Goal: Communication & Community: Answer question/provide support

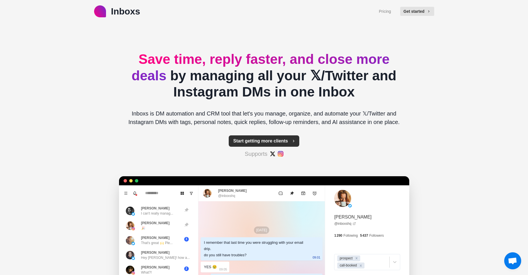
click at [290, 140] on span "button" at bounding box center [292, 141] width 5 height 5
type textarea "*"
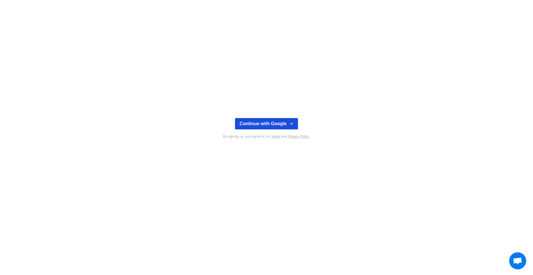
click at [275, 123] on button "Continue with Google" at bounding box center [266, 123] width 63 height 11
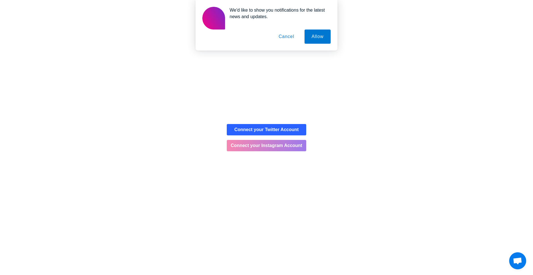
click at [294, 145] on button "Connect your Instagram Account" at bounding box center [266, 145] width 79 height 11
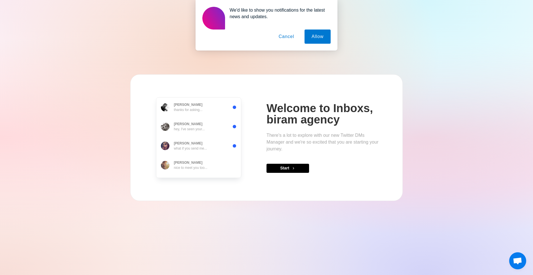
click at [290, 37] on button "Cancel" at bounding box center [286, 36] width 30 height 14
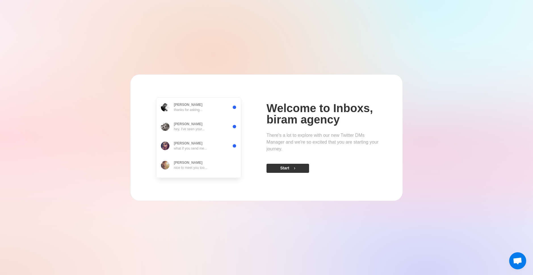
click at [287, 164] on button "Start" at bounding box center [287, 168] width 43 height 9
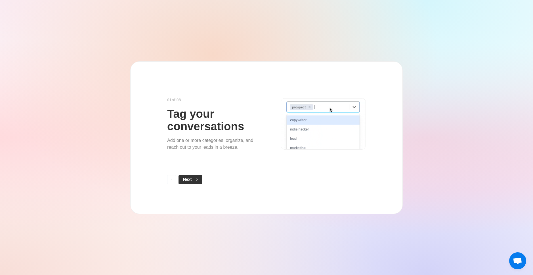
click at [187, 180] on button "Next" at bounding box center [190, 179] width 24 height 9
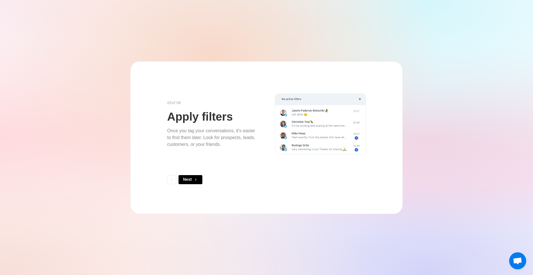
click at [187, 180] on button "Next" at bounding box center [190, 179] width 24 height 9
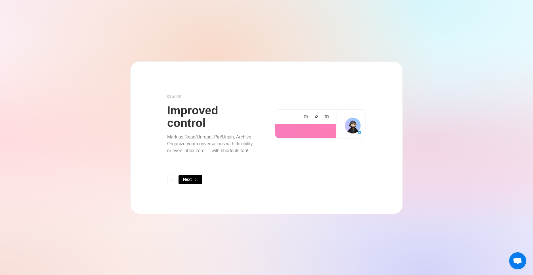
click at [187, 180] on button "Next" at bounding box center [190, 179] width 24 height 9
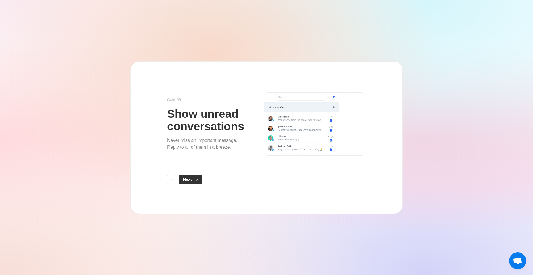
click at [194, 180] on span "button" at bounding box center [196, 180] width 4 height 4
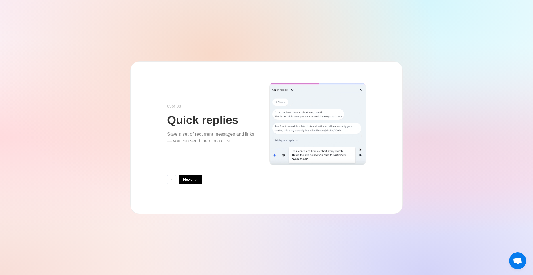
click at [194, 180] on span "button" at bounding box center [196, 180] width 4 height 4
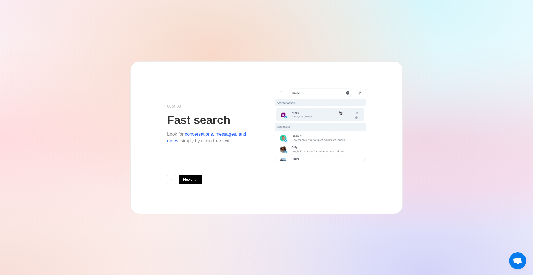
click at [194, 180] on span "button" at bounding box center [196, 180] width 4 height 4
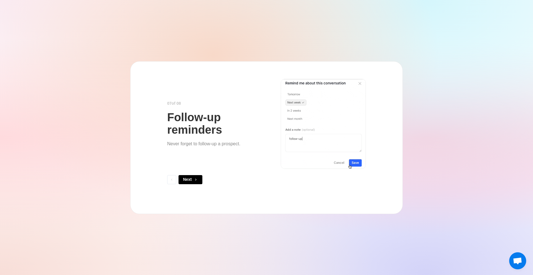
click at [194, 180] on span "button" at bounding box center [196, 180] width 4 height 4
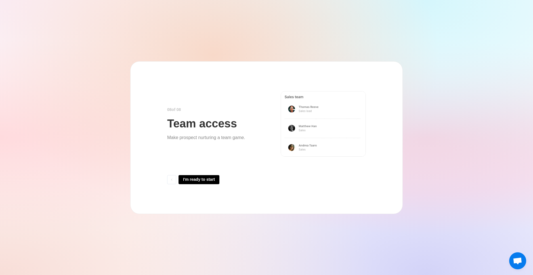
click at [194, 180] on button "I'm ready to start" at bounding box center [198, 179] width 41 height 9
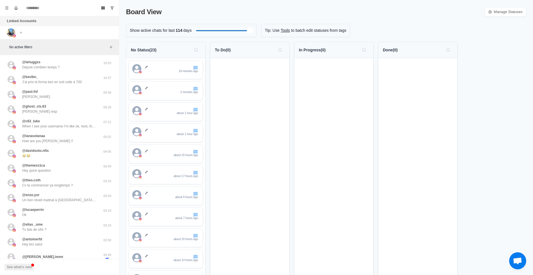
click at [249, 35] on div "Show active chats for last 114 days" at bounding box center [191, 30] width 130 height 13
click at [208, 28] on div "Filter by activity days" at bounding box center [209, 30] width 7 height 7
drag, startPoint x: 328, startPoint y: 81, endPoint x: 347, endPoint y: 85, distance: 19.7
drag, startPoint x: 275, startPoint y: 85, endPoint x: 282, endPoint y: 86, distance: 7.5
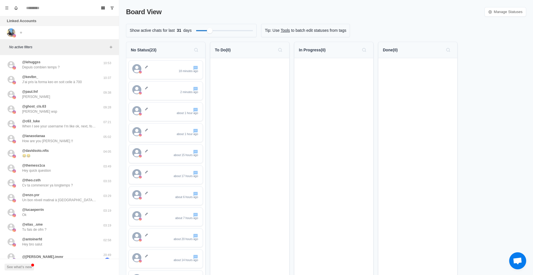
drag, startPoint x: 162, startPoint y: 69, endPoint x: 167, endPoint y: 67, distance: 5.4
click at [221, 49] on p "To Do ( 0 )" at bounding box center [223, 50] width 16 height 6
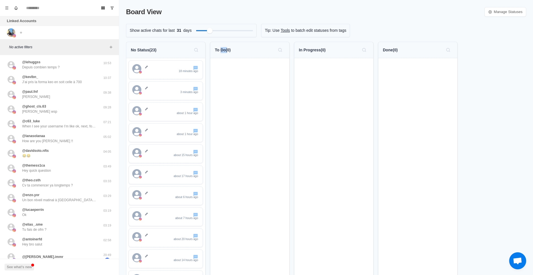
click at [221, 49] on p "To Do ( 0 )" at bounding box center [223, 50] width 16 height 6
click at [249, 52] on div "To Do ( 0 )" at bounding box center [250, 49] width 70 height 9
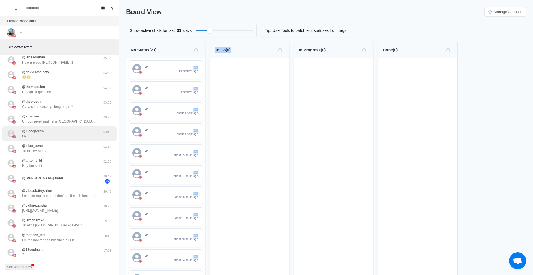
scroll to position [85, 0]
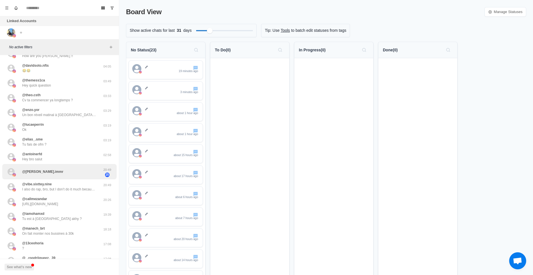
click at [64, 175] on div "@denisa.immr" at bounding box center [53, 171] width 93 height 11
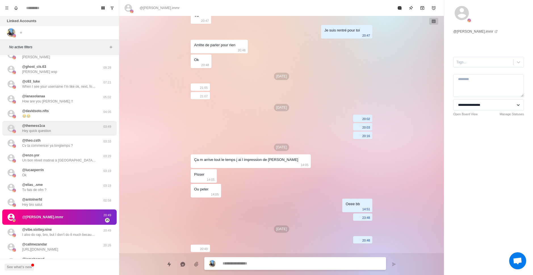
scroll to position [0, 0]
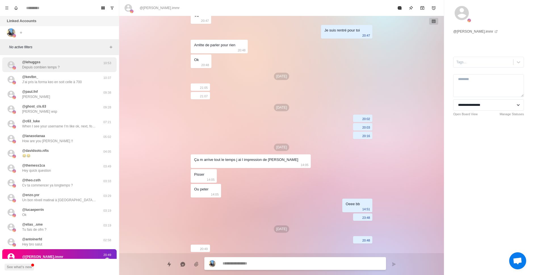
click at [48, 62] on div "@lehuggss Depuis combien temps ?" at bounding box center [40, 65] width 37 height 10
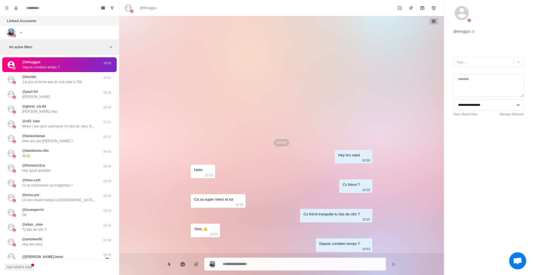
click at [128, 8] on icon at bounding box center [128, 8] width 8 height 8
click at [457, 14] on icon at bounding box center [461, 13] width 14 height 14
click at [465, 30] on link "@ lehuggss" at bounding box center [464, 31] width 22 height 5
drag, startPoint x: 462, startPoint y: 12, endPoint x: 488, endPoint y: 19, distance: 27.5
click at [489, 19] on div "**********" at bounding box center [488, 71] width 89 height 142
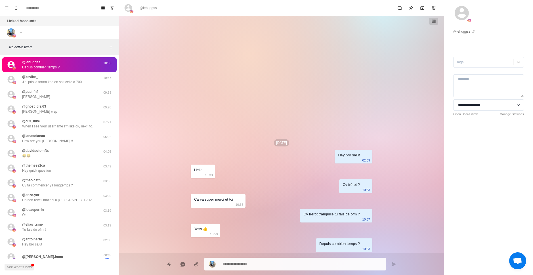
click at [82, 29] on div "Linked Accounts Connect X account Connect Instagram account" at bounding box center [59, 27] width 119 height 23
click at [84, 50] on div "No active filters" at bounding box center [59, 47] width 119 height 16
click at [109, 47] on icon "Add filters" at bounding box center [111, 47] width 5 height 5
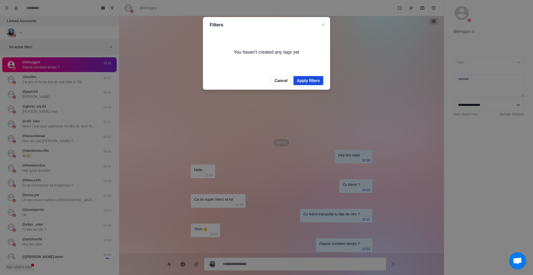
click at [302, 81] on button "Apply filters" at bounding box center [308, 80] width 30 height 9
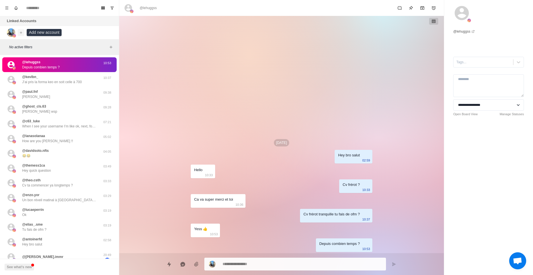
click at [21, 33] on icon "Add account" at bounding box center [21, 33] width 4 height 4
click at [34, 51] on button "Connect Instagram account" at bounding box center [51, 54] width 64 height 10
type textarea "*"
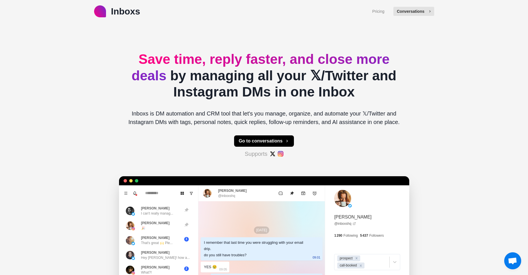
click at [417, 13] on button "Conversations" at bounding box center [414, 11] width 41 height 9
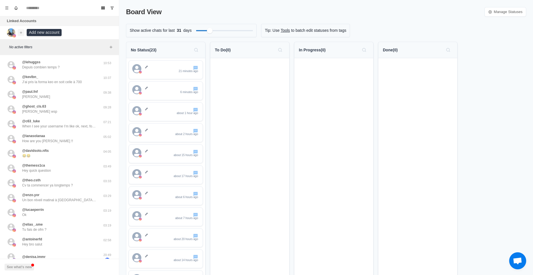
click at [22, 33] on icon "Add account" at bounding box center [21, 33] width 4 height 4
click at [59, 55] on button "Connect Instagram account" at bounding box center [51, 54] width 64 height 10
click at [23, 32] on img at bounding box center [22, 32] width 9 height 9
click at [20, 30] on img at bounding box center [22, 32] width 9 height 9
click at [11, 30] on img at bounding box center [11, 32] width 9 height 9
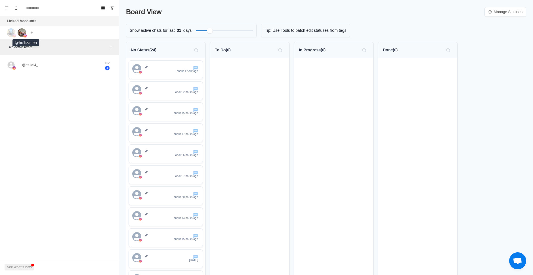
click at [22, 31] on img at bounding box center [22, 32] width 9 height 9
click at [13, 33] on img at bounding box center [11, 32] width 9 height 9
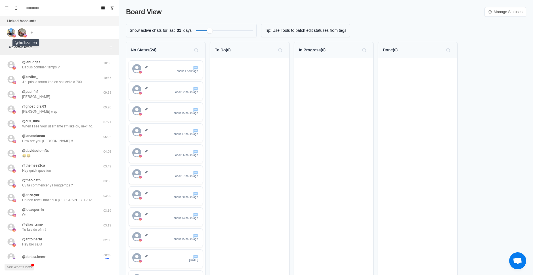
click at [23, 32] on img at bounding box center [22, 32] width 9 height 9
click at [20, 29] on img at bounding box center [22, 32] width 9 height 9
click at [14, 31] on img at bounding box center [11, 32] width 9 height 9
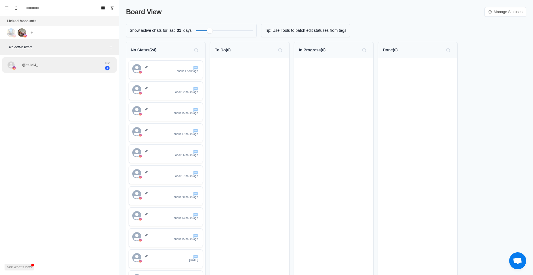
drag, startPoint x: 73, startPoint y: 65, endPoint x: 69, endPoint y: 62, distance: 4.7
click at [69, 63] on div "@its.lol4_" at bounding box center [53, 65] width 93 height 11
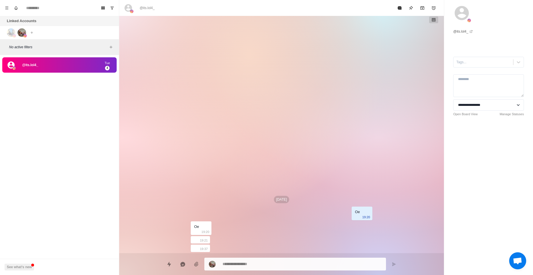
click at [69, 62] on div "@its.lol4_" at bounding box center [53, 65] width 93 height 11
type textarea "*"
drag, startPoint x: 474, startPoint y: 64, endPoint x: 428, endPoint y: 68, distance: 46.4
click at [474, 64] on div at bounding box center [483, 62] width 54 height 6
click at [500, 77] on div "No options" at bounding box center [488, 76] width 71 height 11
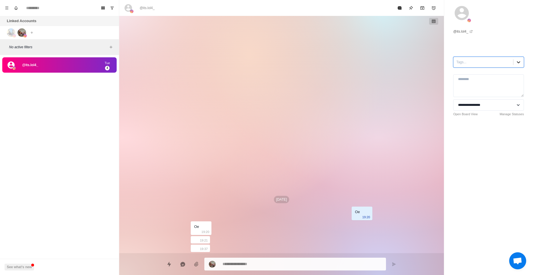
click at [516, 62] on icon at bounding box center [517, 62] width 3 height 2
click at [480, 106] on select "**********" at bounding box center [488, 104] width 71 height 11
select select "**********"
type textarea "*"
select select
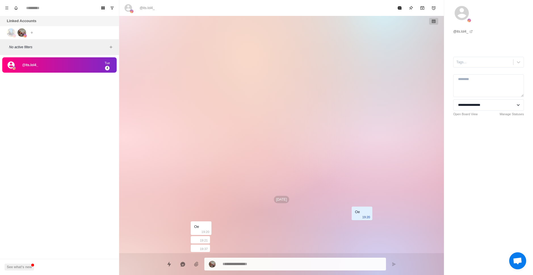
type textarea "*"
select select "**********"
click at [515, 63] on icon at bounding box center [518, 62] width 6 height 6
click at [515, 64] on icon at bounding box center [518, 62] width 6 height 6
type textarea "*"
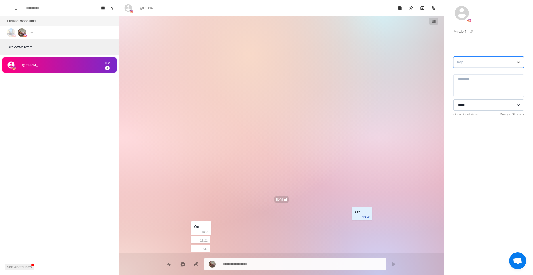
click at [507, 104] on select "**********" at bounding box center [488, 104] width 71 height 11
select select
type textarea "*"
select select "**********"
type textarea "*"
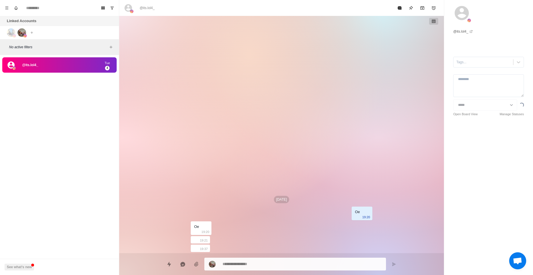
select select
click at [482, 122] on div "**********" at bounding box center [488, 71] width 89 height 142
click at [52, 67] on div "@its.lol4_" at bounding box center [53, 65] width 93 height 11
click at [60, 43] on div "No active filters" at bounding box center [59, 47] width 119 height 16
click at [21, 31] on img at bounding box center [22, 32] width 9 height 9
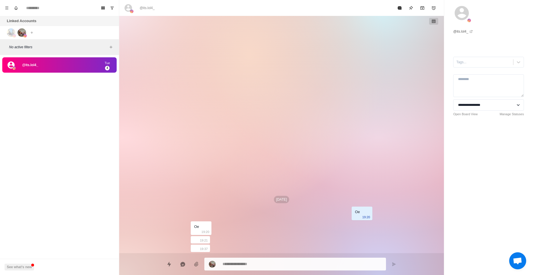
click at [21, 31] on img at bounding box center [22, 32] width 9 height 9
click at [10, 32] on img at bounding box center [11, 32] width 9 height 9
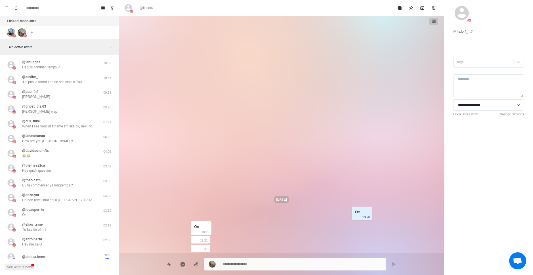
click at [12, 31] on img at bounding box center [11, 32] width 9 height 9
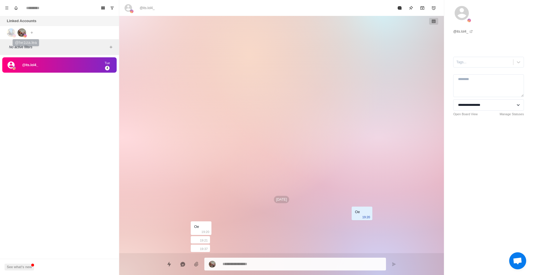
click at [19, 30] on img at bounding box center [22, 32] width 9 height 9
click at [22, 270] on div "See what's new" at bounding box center [59, 267] width 119 height 16
click at [23, 265] on button "See what's new" at bounding box center [19, 266] width 29 height 7
click at [75, 131] on div "Board View Tools Archived Chats Mark many as read Keyboard shortcuts Team Setti…" at bounding box center [59, 137] width 119 height 275
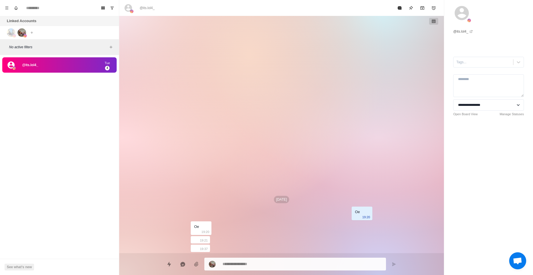
click at [102, 62] on p "Tue" at bounding box center [107, 63] width 14 height 5
click at [105, 68] on span "4" at bounding box center [107, 68] width 5 height 5
drag, startPoint x: 5, startPoint y: 66, endPoint x: 9, endPoint y: 62, distance: 5.2
click at [5, 66] on div "@its.lol4_ Tue 4" at bounding box center [59, 65] width 114 height 16
drag, startPoint x: 12, startPoint y: 31, endPoint x: 17, endPoint y: 32, distance: 5.1
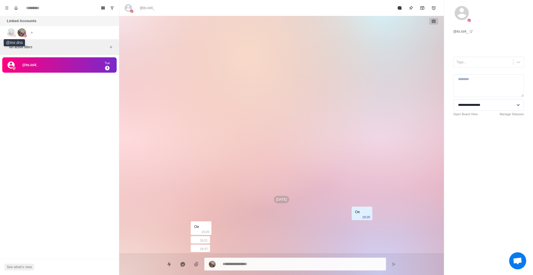
click at [11, 31] on img at bounding box center [11, 32] width 9 height 9
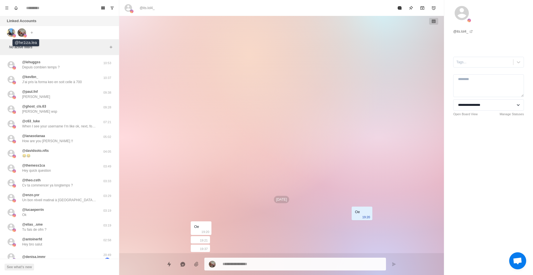
click at [22, 32] on img at bounding box center [22, 32] width 9 height 9
click at [33, 68] on p "Depuis combien temps ?" at bounding box center [40, 67] width 37 height 5
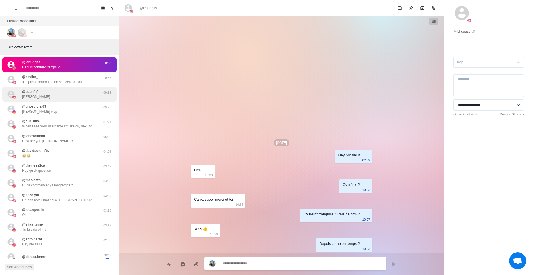
click at [53, 94] on div "@paul.fnf Salut Paul" at bounding box center [53, 94] width 93 height 10
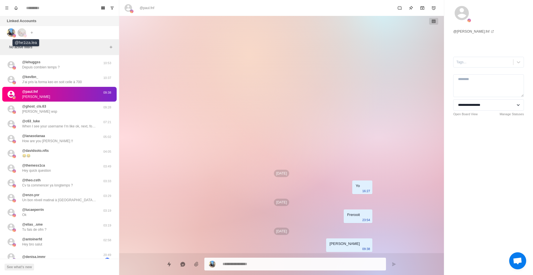
drag, startPoint x: 23, startPoint y: 33, endPoint x: 17, endPoint y: 33, distance: 6.0
click at [22, 33] on img at bounding box center [22, 32] width 9 height 9
click at [10, 33] on img at bounding box center [11, 32] width 9 height 9
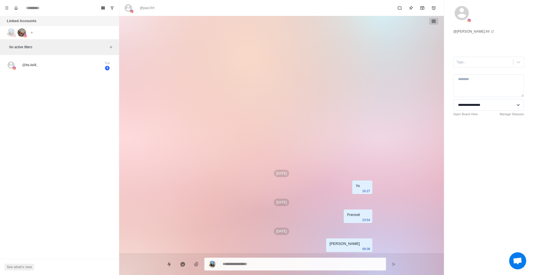
type textarea "*"
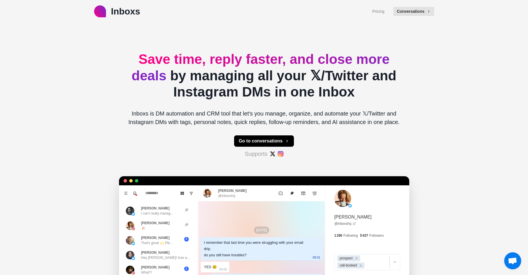
click at [422, 5] on div "Pricing Conversations" at bounding box center [403, 12] width 62 height 14
click at [420, 11] on button "Conversations" at bounding box center [414, 11] width 41 height 9
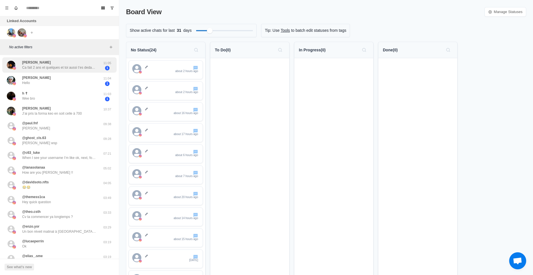
click at [72, 64] on div "[PERSON_NAME] fait 2 ans et quelques et toi aussi t’es dedans ?" at bounding box center [59, 65] width 74 height 10
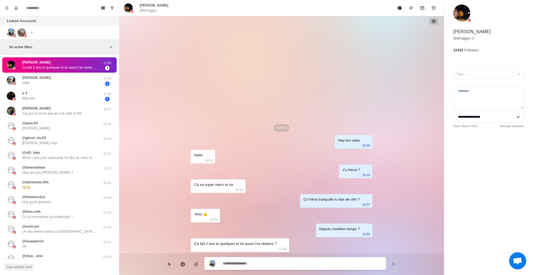
click at [72, 64] on div "[PERSON_NAME] fait 2 ans et quelques et toi aussi t’es dedans ?" at bounding box center [59, 65] width 74 height 10
click at [215, 50] on div "[DATE] Hey bro salut 02:59 Hello 10:33 Cv frérot ? 10:33 Ca va super merci et t…" at bounding box center [281, 134] width 181 height 237
click at [486, 119] on select "**********" at bounding box center [488, 116] width 71 height 11
click at [52, 46] on p "No active filters" at bounding box center [58, 47] width 98 height 5
click at [50, 96] on div "h ☦︎ Wee bro" at bounding box center [53, 95] width 93 height 11
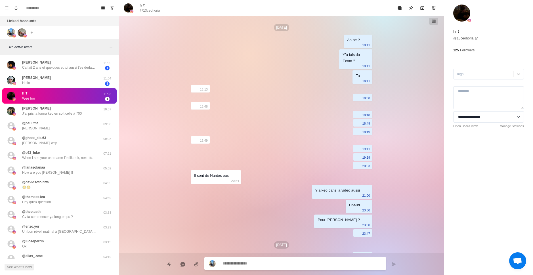
scroll to position [104, 0]
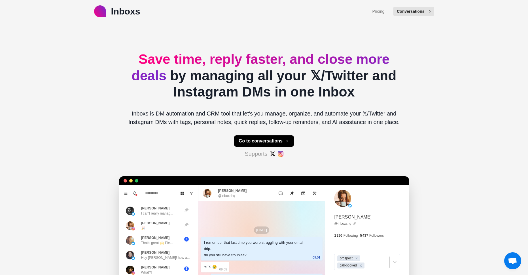
click at [415, 14] on button "Conversations" at bounding box center [414, 11] width 41 height 9
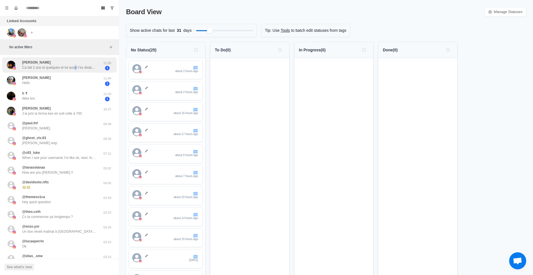
click at [73, 61] on div "[PERSON_NAME] fait 2 ans et quelques et toi aussi t’es dedans ?" at bounding box center [59, 65] width 74 height 10
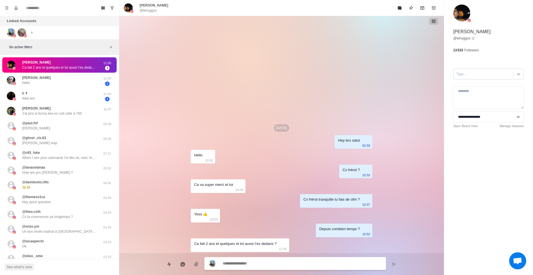
click at [515, 76] on icon at bounding box center [518, 74] width 6 height 6
click at [511, 119] on select "**********" at bounding box center [488, 116] width 71 height 11
type textarea "*"
select select "**********"
type textarea "*"
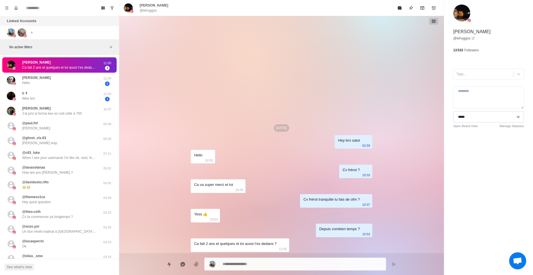
select select
type textarea "*"
select select "**********"
click at [481, 93] on textarea at bounding box center [488, 97] width 71 height 23
drag, startPoint x: 75, startPoint y: 47, endPoint x: 97, endPoint y: 48, distance: 22.1
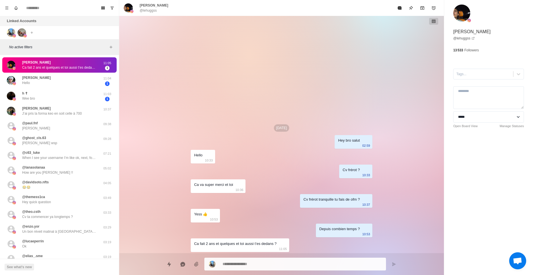
click at [75, 47] on p "No active filters" at bounding box center [58, 47] width 98 height 5
click at [113, 49] on icon "Add filters" at bounding box center [111, 47] width 5 height 5
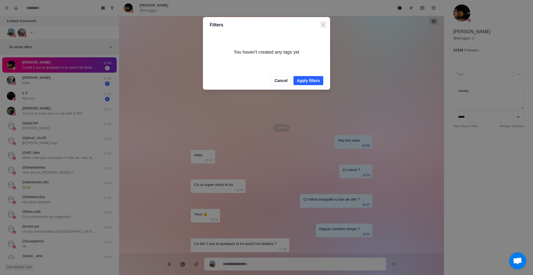
click at [326, 26] on button "Close" at bounding box center [323, 24] width 7 height 7
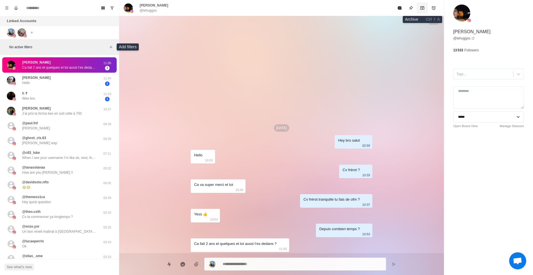
click at [421, 8] on icon "Archive" at bounding box center [422, 8] width 5 height 5
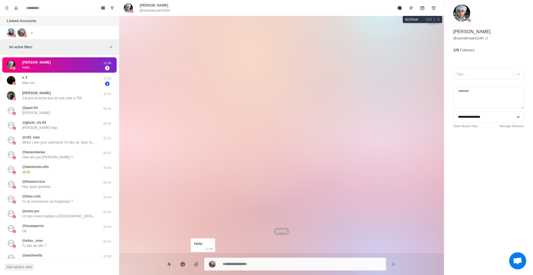
click at [421, 8] on icon "Archive" at bounding box center [422, 8] width 5 height 5
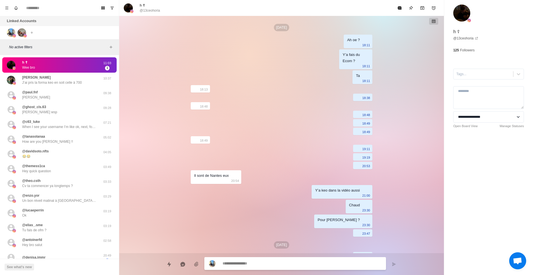
scroll to position [104, 0]
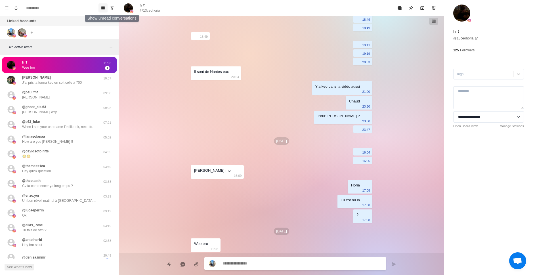
type textarea "*"
click at [102, 9] on icon "Board View" at bounding box center [102, 8] width 3 height 3
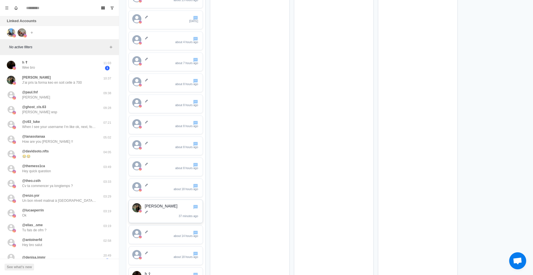
scroll to position [290, 0]
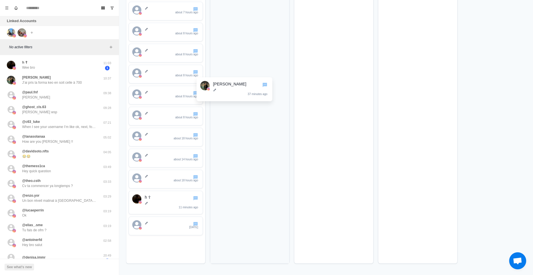
drag, startPoint x: 168, startPoint y: 164, endPoint x: 252, endPoint y: 77, distance: 121.1
click at [252, 77] on div "No Status ( 23 ) about 2 hours ago about 2 hours ago about 16 hours ago about 1…" at bounding box center [326, 10] width 400 height 516
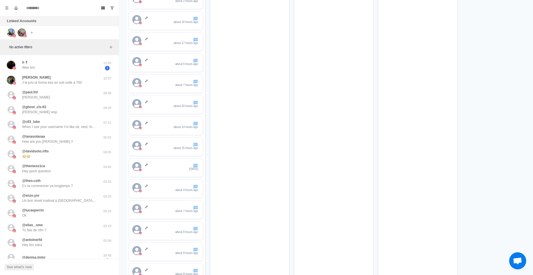
scroll to position [0, 0]
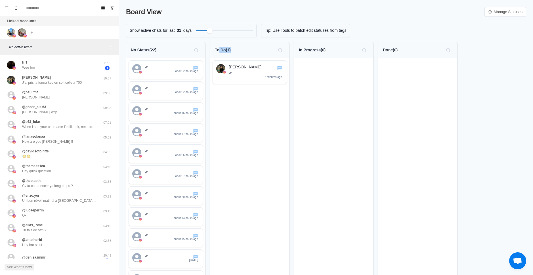
drag, startPoint x: 218, startPoint y: 54, endPoint x: 249, endPoint y: 54, distance: 30.3
click at [249, 54] on div "To Do ( 1 )" at bounding box center [249, 50] width 79 height 16
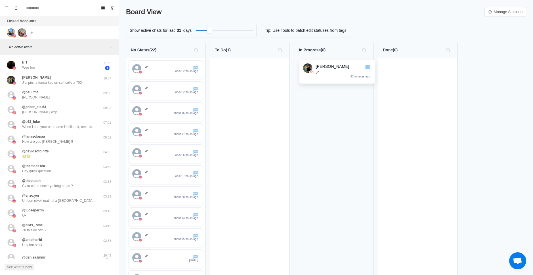
drag, startPoint x: 241, startPoint y: 72, endPoint x: 330, endPoint y: 71, distance: 88.8
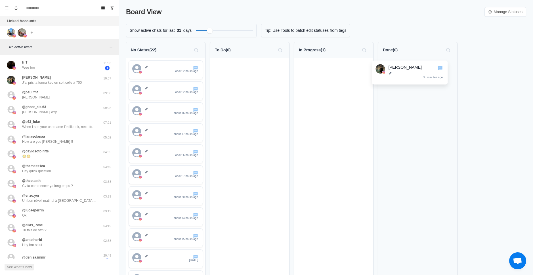
drag, startPoint x: 340, startPoint y: 71, endPoint x: 426, endPoint y: 71, distance: 86.5
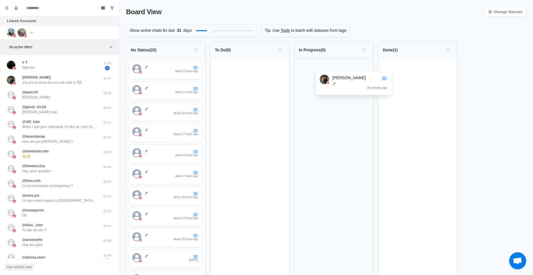
drag, startPoint x: 421, startPoint y: 71, endPoint x: 334, endPoint y: 79, distance: 87.2
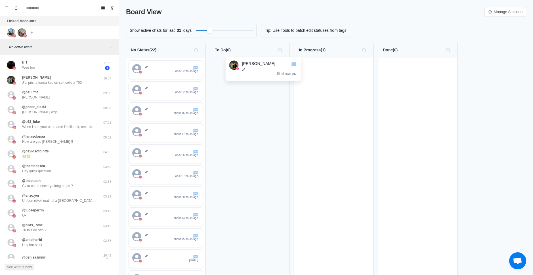
drag, startPoint x: 337, startPoint y: 69, endPoint x: 256, endPoint y: 67, distance: 81.1
drag, startPoint x: 270, startPoint y: 92, endPoint x: 263, endPoint y: 74, distance: 19.3
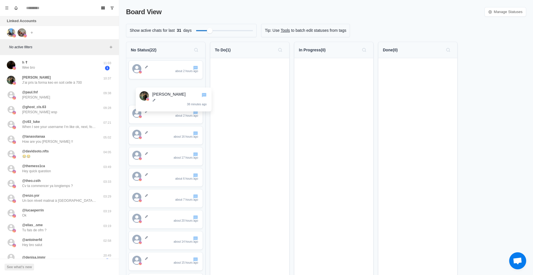
drag, startPoint x: 257, startPoint y: 73, endPoint x: 179, endPoint y: 98, distance: 82.4
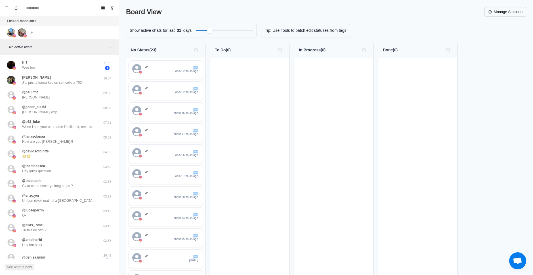
click at [504, 10] on link "Manage Statuses" at bounding box center [505, 12] width 42 height 10
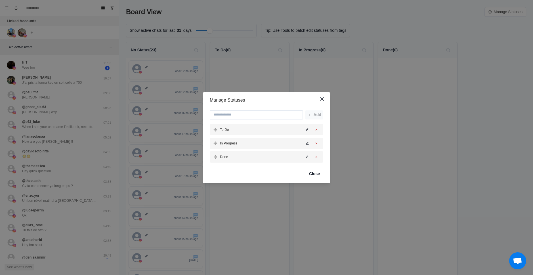
click at [307, 130] on icon "Edit status" at bounding box center [307, 129] width 3 height 3
click at [297, 131] on button "Save" at bounding box center [297, 129] width 12 height 9
click at [322, 101] on button "Close" at bounding box center [321, 98] width 9 height 9
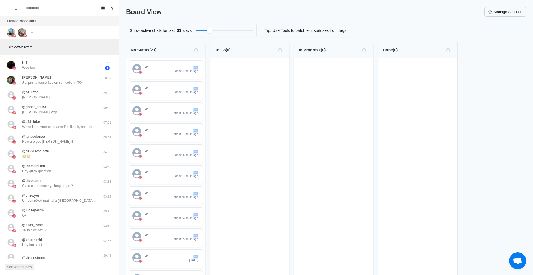
click at [493, 12] on link "Manage Statuses" at bounding box center [505, 12] width 42 height 10
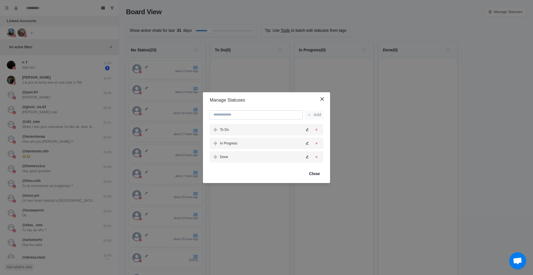
click at [271, 115] on input at bounding box center [256, 114] width 93 height 9
type input "*"
click at [322, 96] on button "Close" at bounding box center [321, 98] width 9 height 9
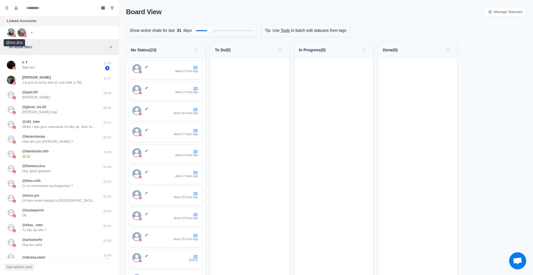
click at [12, 32] on img at bounding box center [11, 32] width 9 height 9
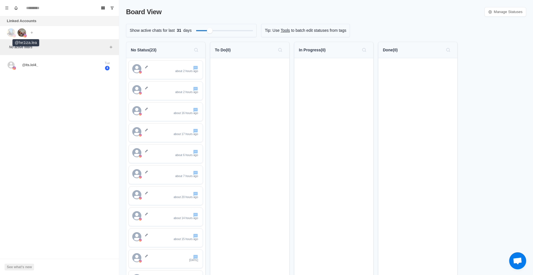
click at [20, 32] on img at bounding box center [22, 32] width 9 height 9
click at [13, 33] on img at bounding box center [11, 32] width 9 height 9
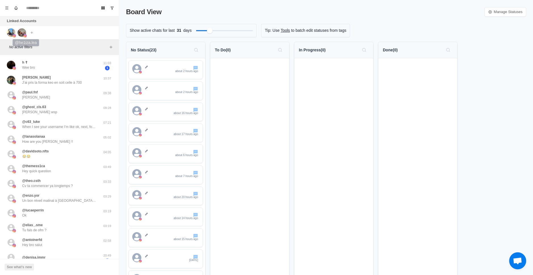
click at [25, 32] on img at bounding box center [22, 32] width 9 height 9
click at [14, 35] on img at bounding box center [13, 35] width 3 height 3
click at [20, 33] on img at bounding box center [22, 32] width 9 height 9
click at [11, 33] on img at bounding box center [11, 32] width 9 height 9
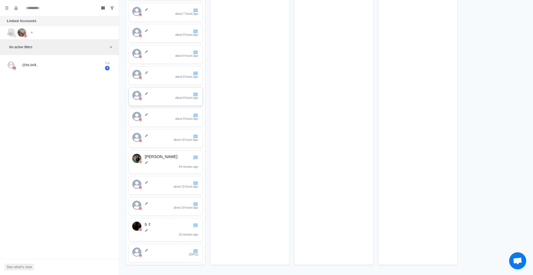
scroll to position [290, 0]
click at [185, 183] on p "about 15 hours ago" at bounding box center [186, 185] width 24 height 4
click at [185, 183] on div "about 15 hours ago" at bounding box center [172, 183] width 54 height 10
click at [145, 183] on div "about 15 hours ago" at bounding box center [172, 183] width 54 height 10
click at [147, 181] on icon at bounding box center [146, 181] width 3 height 3
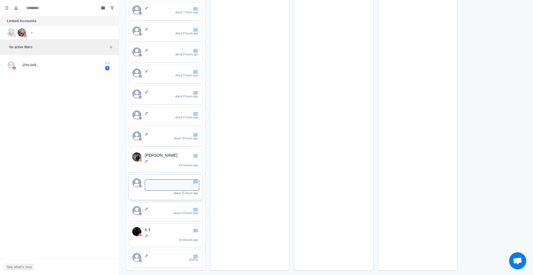
click at [223, 160] on div at bounding box center [249, 19] width 79 height 501
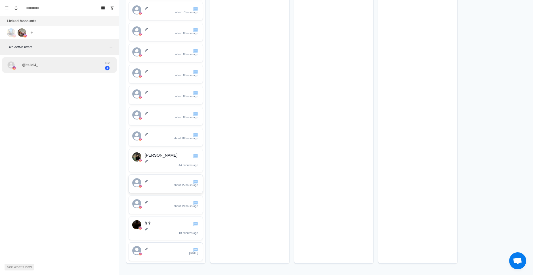
click at [76, 63] on div "@its.lol4_" at bounding box center [53, 65] width 93 height 11
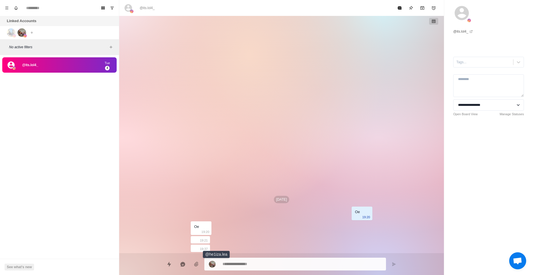
click at [213, 263] on img at bounding box center [212, 264] width 7 height 7
click at [213, 262] on img at bounding box center [212, 264] width 7 height 7
click at [173, 263] on button "Quick replies" at bounding box center [168, 263] width 11 height 11
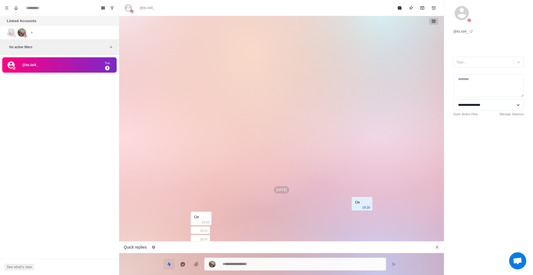
click at [173, 263] on button "Quick replies" at bounding box center [168, 263] width 11 height 11
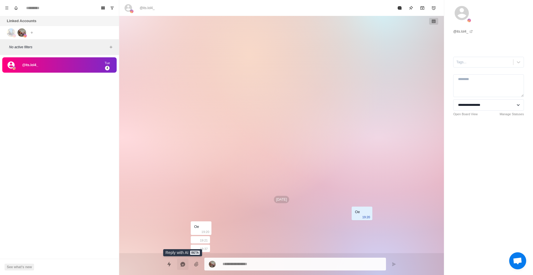
click at [181, 263] on icon "Reply with AI" at bounding box center [182, 263] width 5 height 5
type textarea "*"
type textarea "**********"
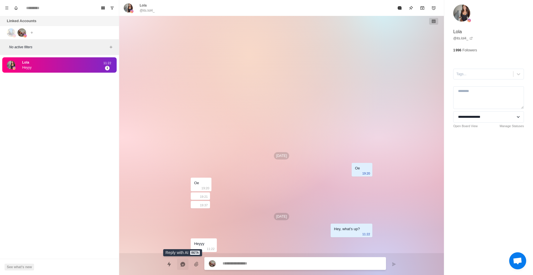
click at [186, 264] on button "Reply with AI" at bounding box center [182, 263] width 11 height 11
type textarea "*"
type textarea "**********"
type textarea "*"
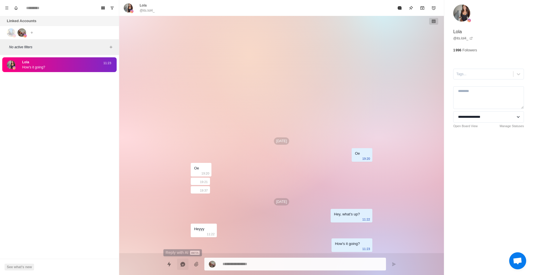
click at [186, 264] on button "Reply with AI" at bounding box center [182, 263] width 11 height 11
type textarea "*"
type textarea "**********"
click at [186, 264] on button "Reply with AI" at bounding box center [182, 263] width 11 height 11
type textarea "*"
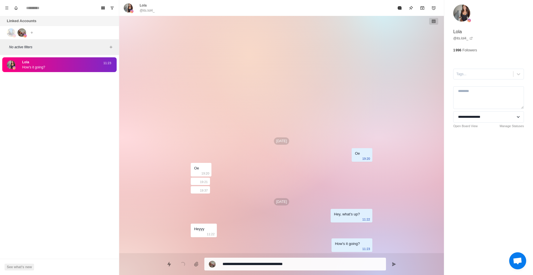
type textarea "**********"
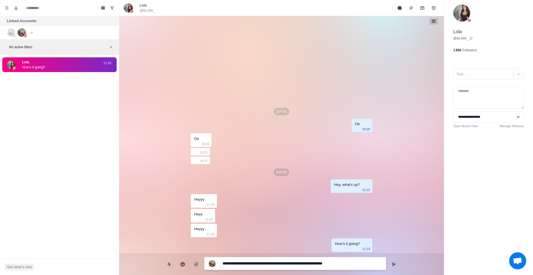
drag, startPoint x: 363, startPoint y: 263, endPoint x: 220, endPoint y: 267, distance: 143.5
click at [220, 267] on div "**********" at bounding box center [294, 263] width 181 height 13
type textarea "*"
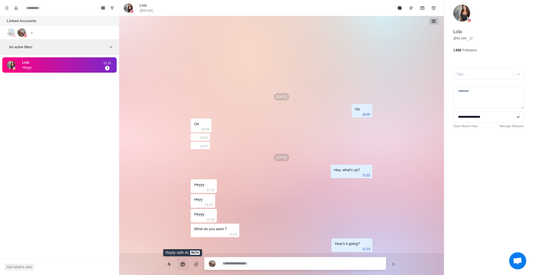
type textarea "*"
click at [185, 262] on icon "Reply with AI" at bounding box center [183, 264] width 6 height 6
type textarea "*"
type textarea "**********"
click at [391, 262] on icon "Send message" at bounding box center [393, 264] width 5 height 5
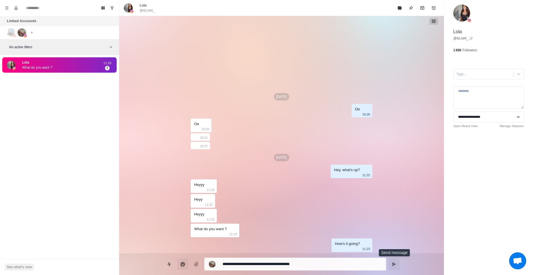
type textarea "*"
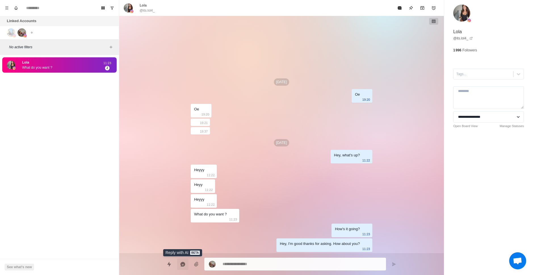
click at [187, 263] on button "Reply with AI" at bounding box center [182, 263] width 11 height 11
type textarea "*"
type textarea "**********"
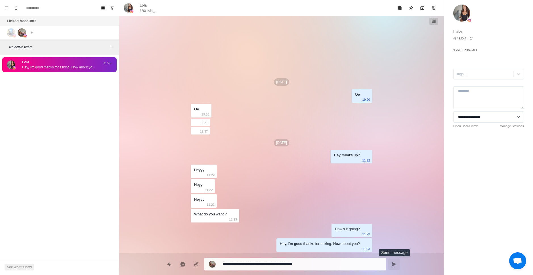
click at [391, 264] on icon "Send message" at bounding box center [393, 264] width 5 height 5
type textarea "*"
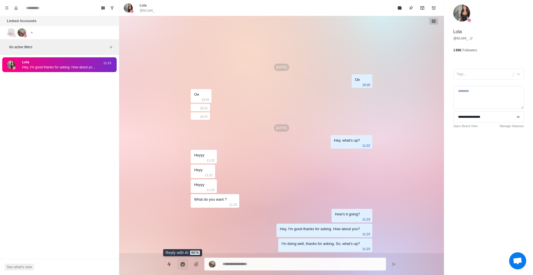
click at [182, 263] on icon "Reply with AI" at bounding box center [182, 263] width 5 height 5
type textarea "*"
type textarea "**********"
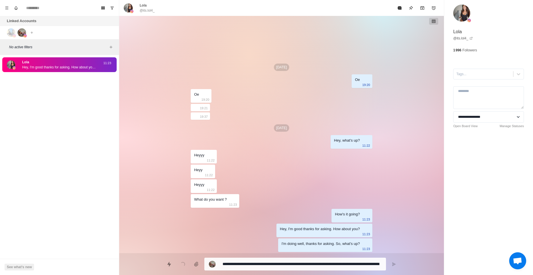
scroll to position [0, 0]
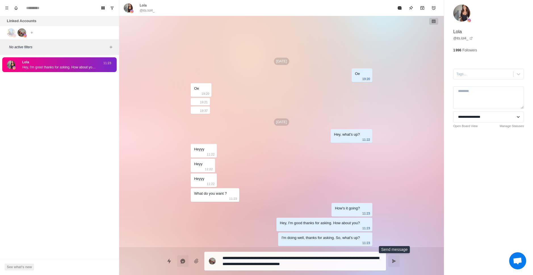
click at [391, 259] on icon "Send message" at bounding box center [393, 261] width 5 height 5
type textarea "*"
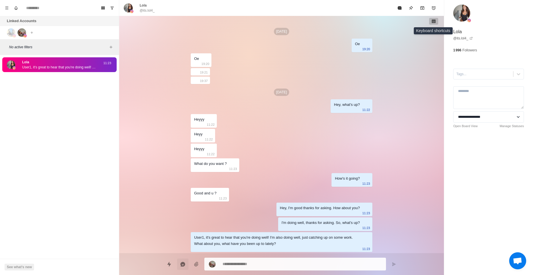
click at [434, 23] on icon "button" at bounding box center [433, 21] width 4 height 3
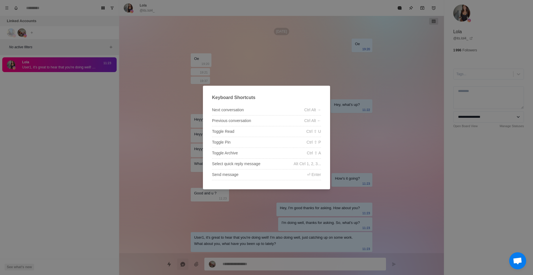
click at [387, 99] on div "Keyboard Shortcuts Next conversation Ctrl Alt → Previous conversation Ctrl Alt …" at bounding box center [266, 137] width 533 height 275
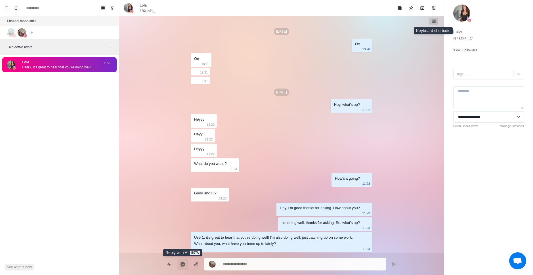
click at [183, 263] on icon "Reply with AI" at bounding box center [182, 263] width 5 height 5
type textarea "*"
type textarea "**********"
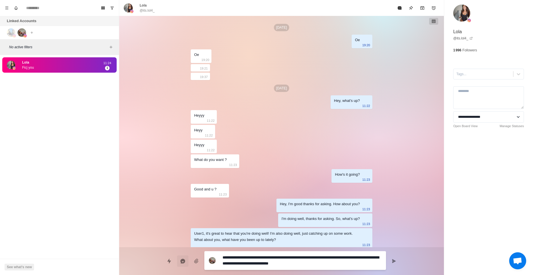
drag, startPoint x: 322, startPoint y: 264, endPoint x: 209, endPoint y: 248, distance: 114.1
click at [209, 248] on div "**********" at bounding box center [281, 258] width 324 height 23
type textarea "*"
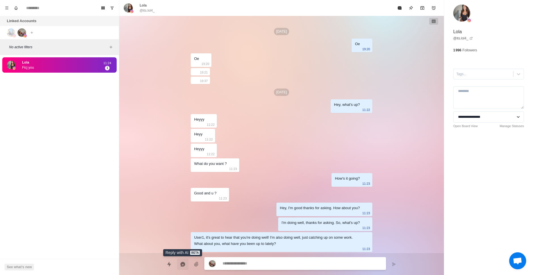
click at [185, 265] on icon "Reply with AI" at bounding box center [183, 264] width 6 height 6
type textarea "*"
type textarea "**********"
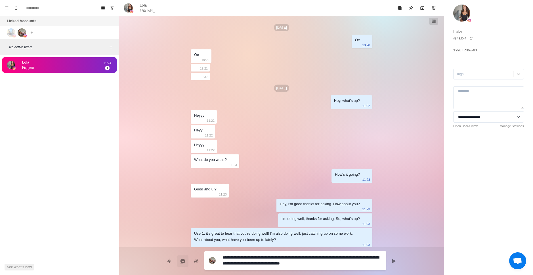
scroll to position [31, 0]
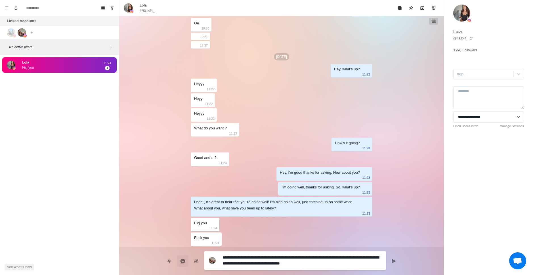
drag, startPoint x: 339, startPoint y: 267, endPoint x: 207, endPoint y: 250, distance: 133.1
click at [207, 250] on div "**********" at bounding box center [281, 258] width 324 height 23
type textarea "*"
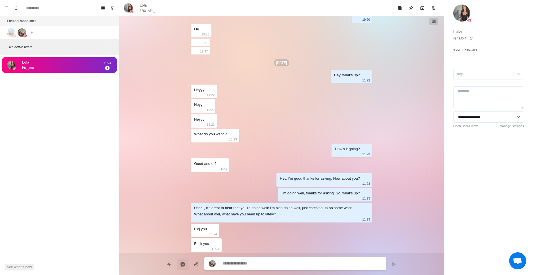
type textarea "*"
click at [187, 264] on button "Reply with AI" at bounding box center [182, 263] width 11 height 11
type textarea "*"
type textarea "**********"
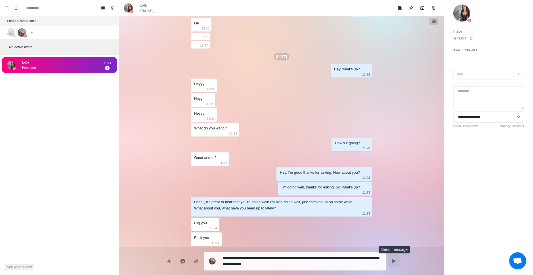
click at [389, 261] on button "Send message" at bounding box center [393, 260] width 11 height 11
type textarea "*"
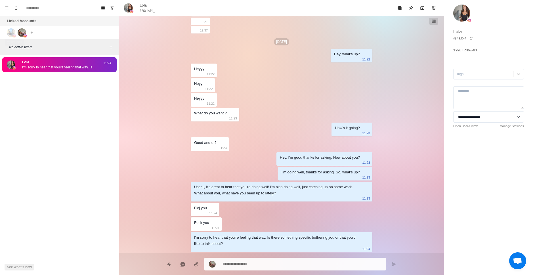
scroll to position [61, 0]
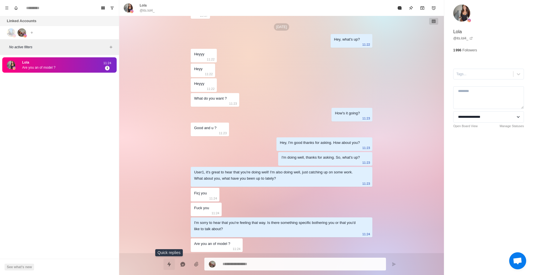
drag, startPoint x: 169, startPoint y: 261, endPoint x: 172, endPoint y: 261, distance: 3.4
click at [171, 261] on icon "Quick replies" at bounding box center [169, 264] width 6 height 6
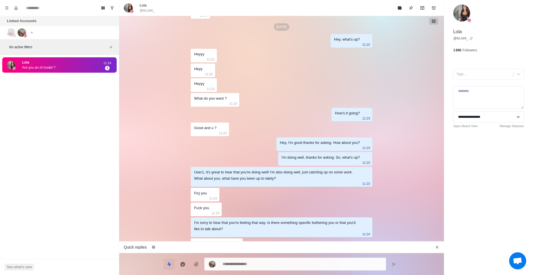
click at [168, 261] on icon "Quick replies" at bounding box center [169, 264] width 6 height 6
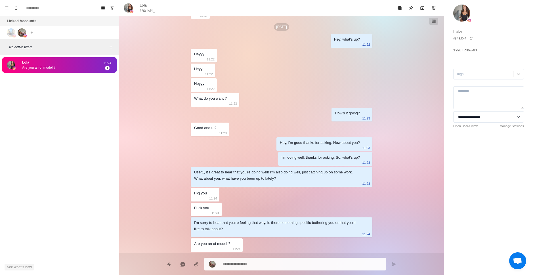
drag, startPoint x: 43, startPoint y: 263, endPoint x: 21, endPoint y: 266, distance: 22.0
click at [474, 118] on select "**********" at bounding box center [488, 116] width 71 height 11
type textarea "*"
click at [99, 8] on button "Board View" at bounding box center [102, 7] width 9 height 9
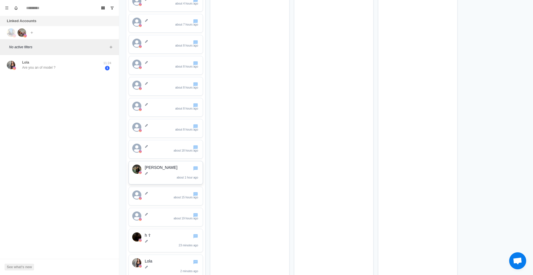
scroll to position [294, 0]
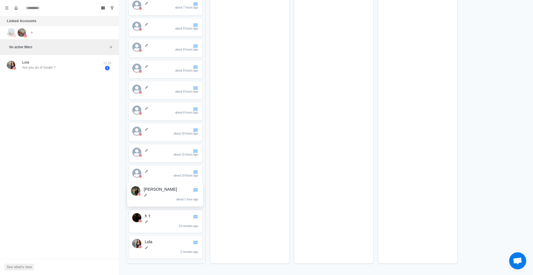
drag, startPoint x: 182, startPoint y: 161, endPoint x: 182, endPoint y: 204, distance: 42.3
click at [182, 204] on div "about 2 hours ago about 2 hours ago about 16 hours ago about 17 hours ago about…" at bounding box center [165, 13] width 79 height 499
